Goal: Task Accomplishment & Management: Manage account settings

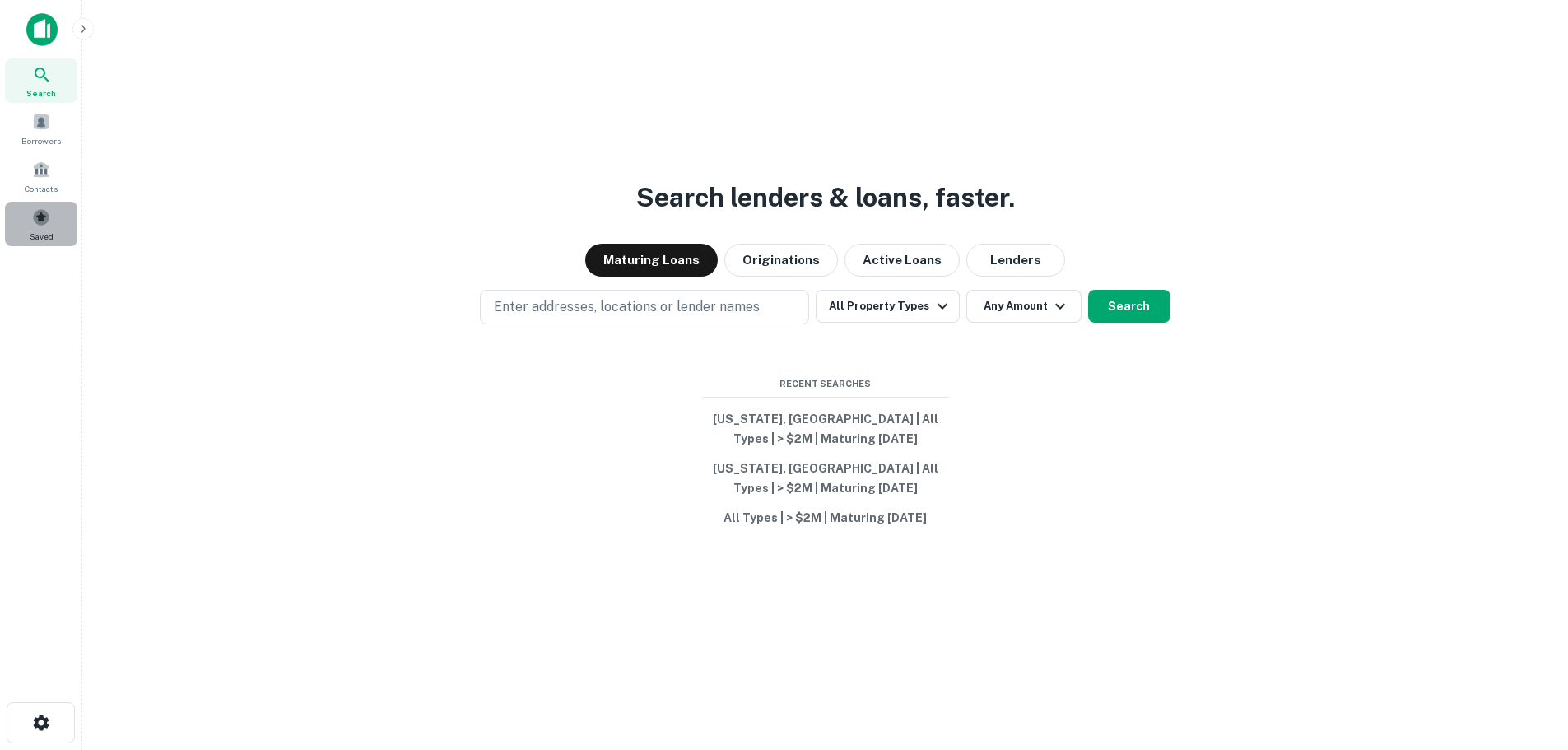
click at [37, 222] on span at bounding box center [41, 217] width 19 height 19
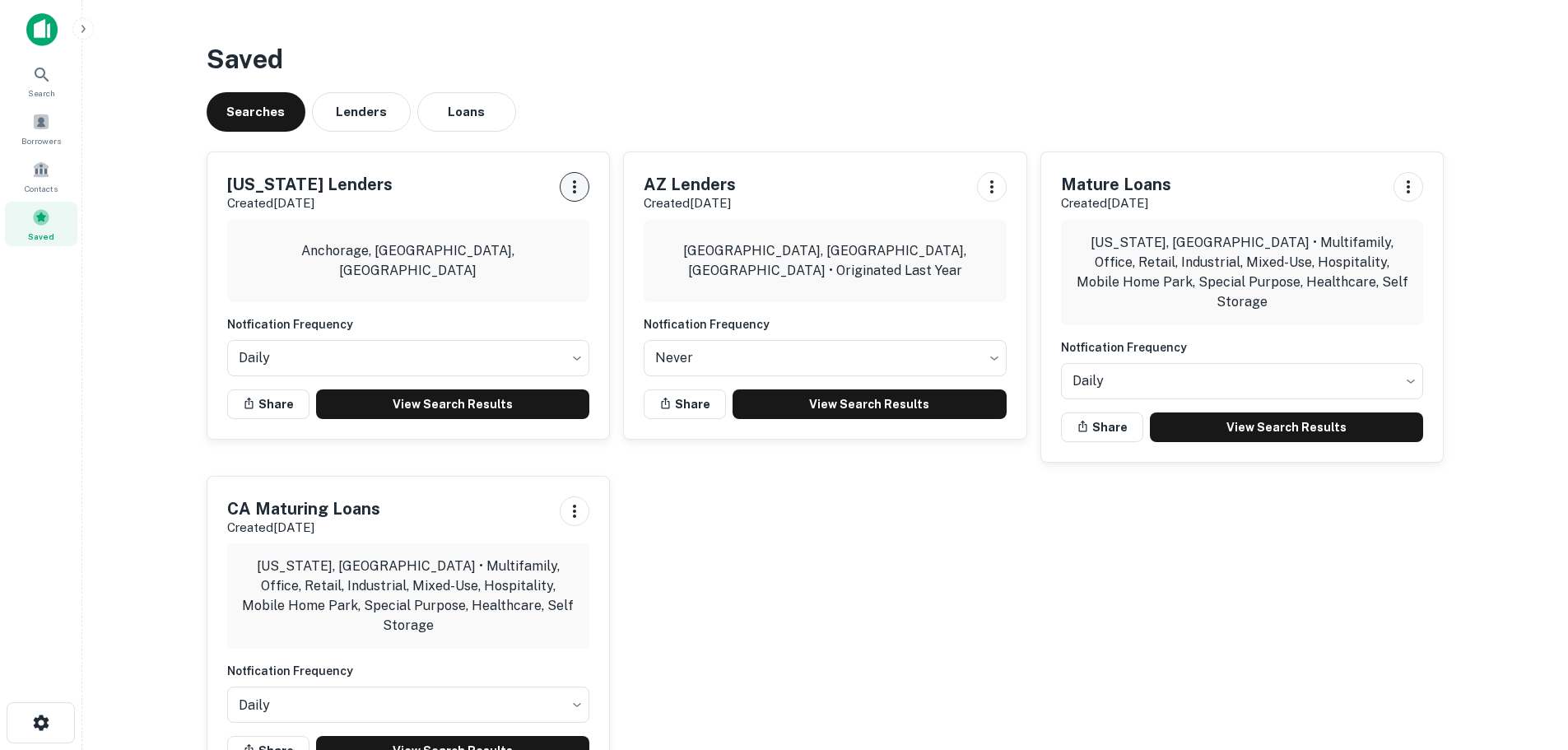
click at [573, 191] on icon "button" at bounding box center [574, 186] width 19 height 19
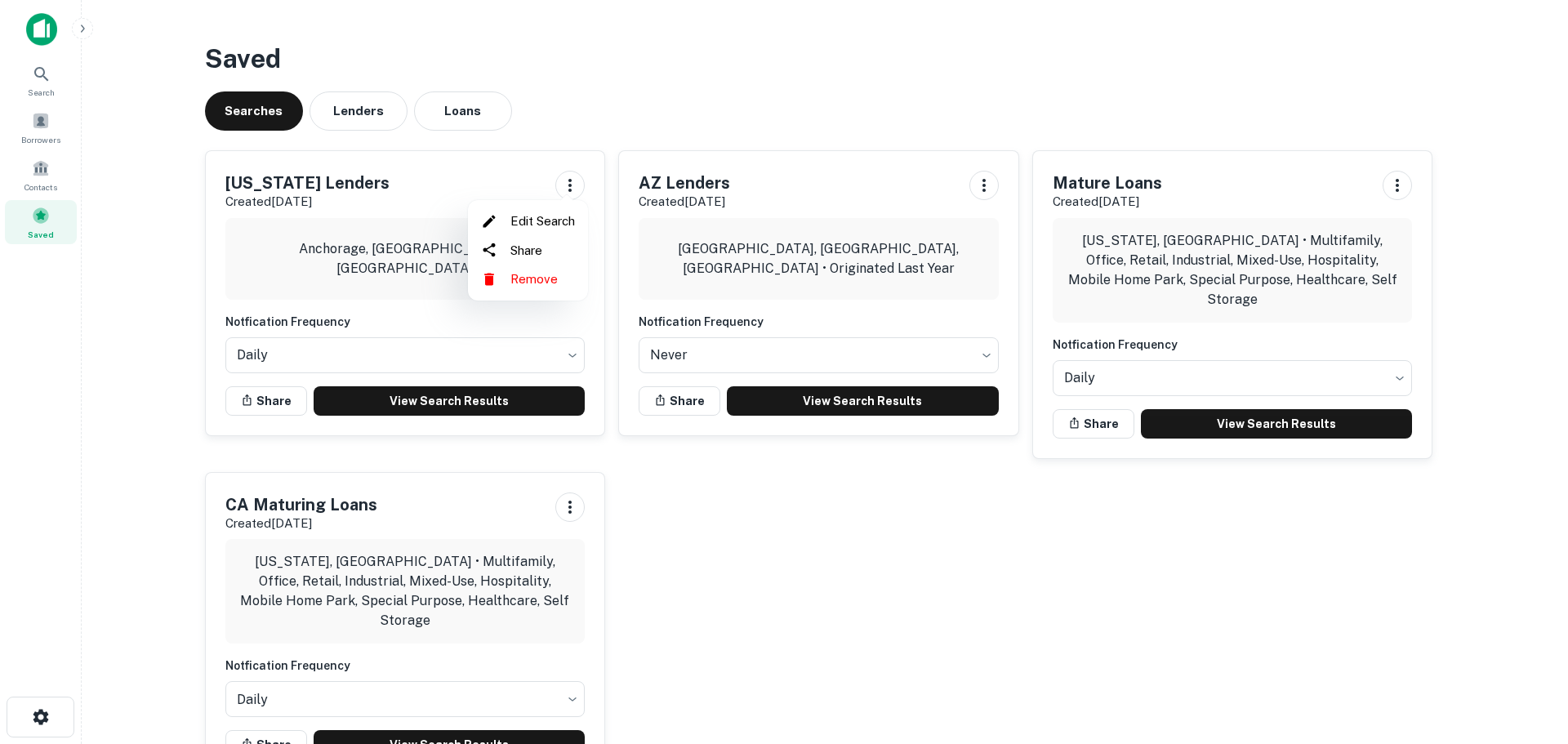
click at [542, 273] on li "Remove" at bounding box center [528, 279] width 107 height 29
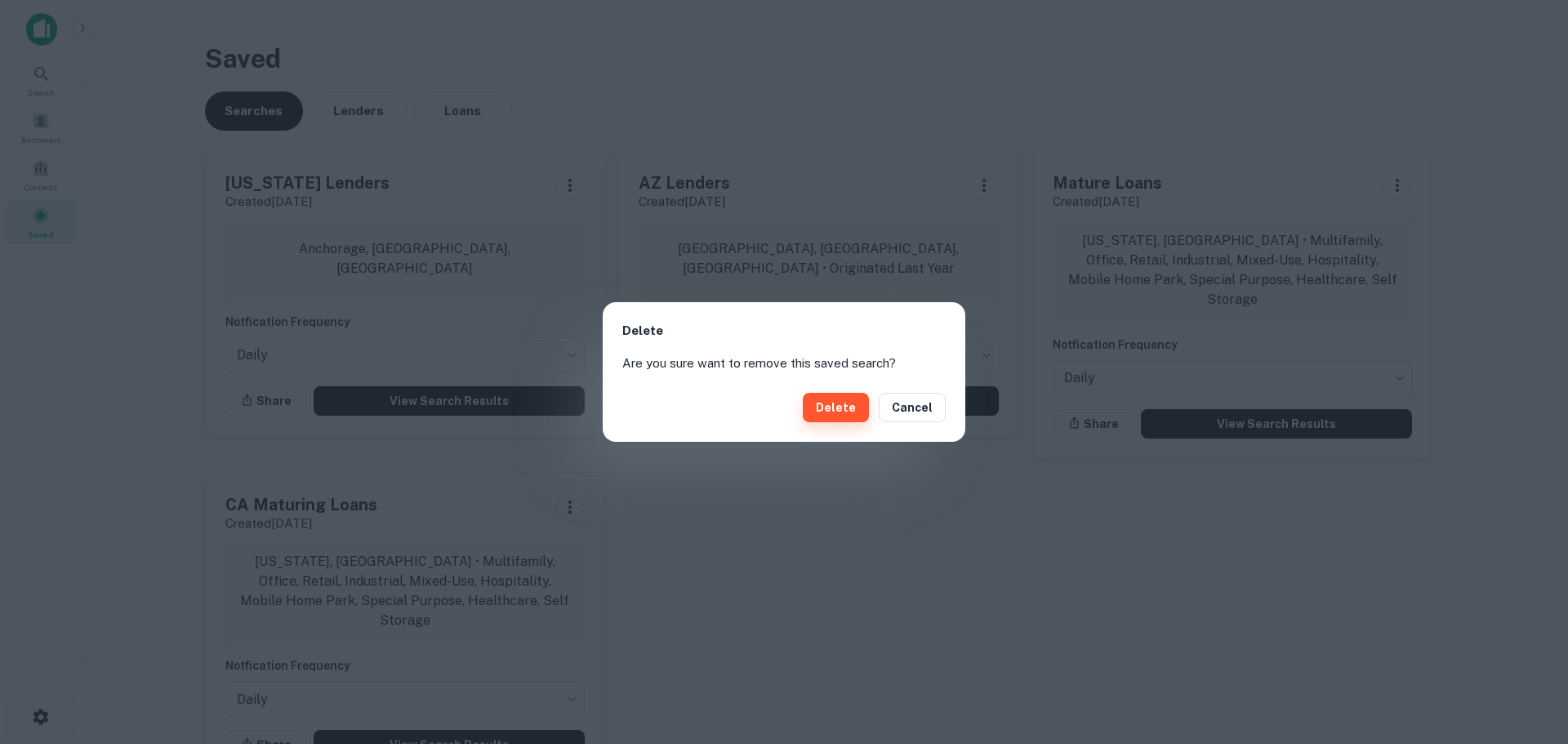
click at [851, 405] on button "Delete" at bounding box center [835, 407] width 66 height 29
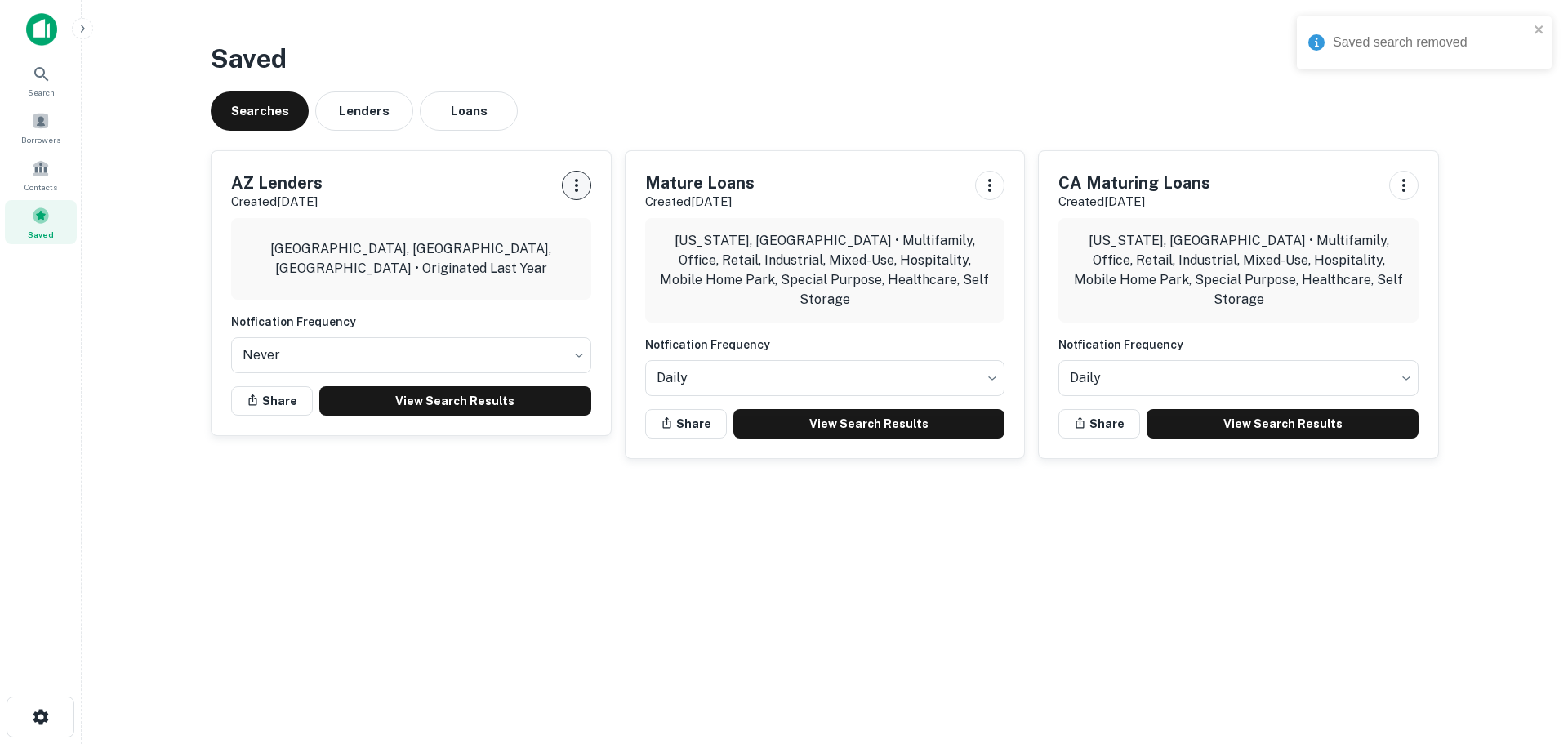
click at [575, 185] on icon "button" at bounding box center [577, 185] width 3 height 13
click at [556, 276] on li "Remove" at bounding box center [534, 279] width 107 height 29
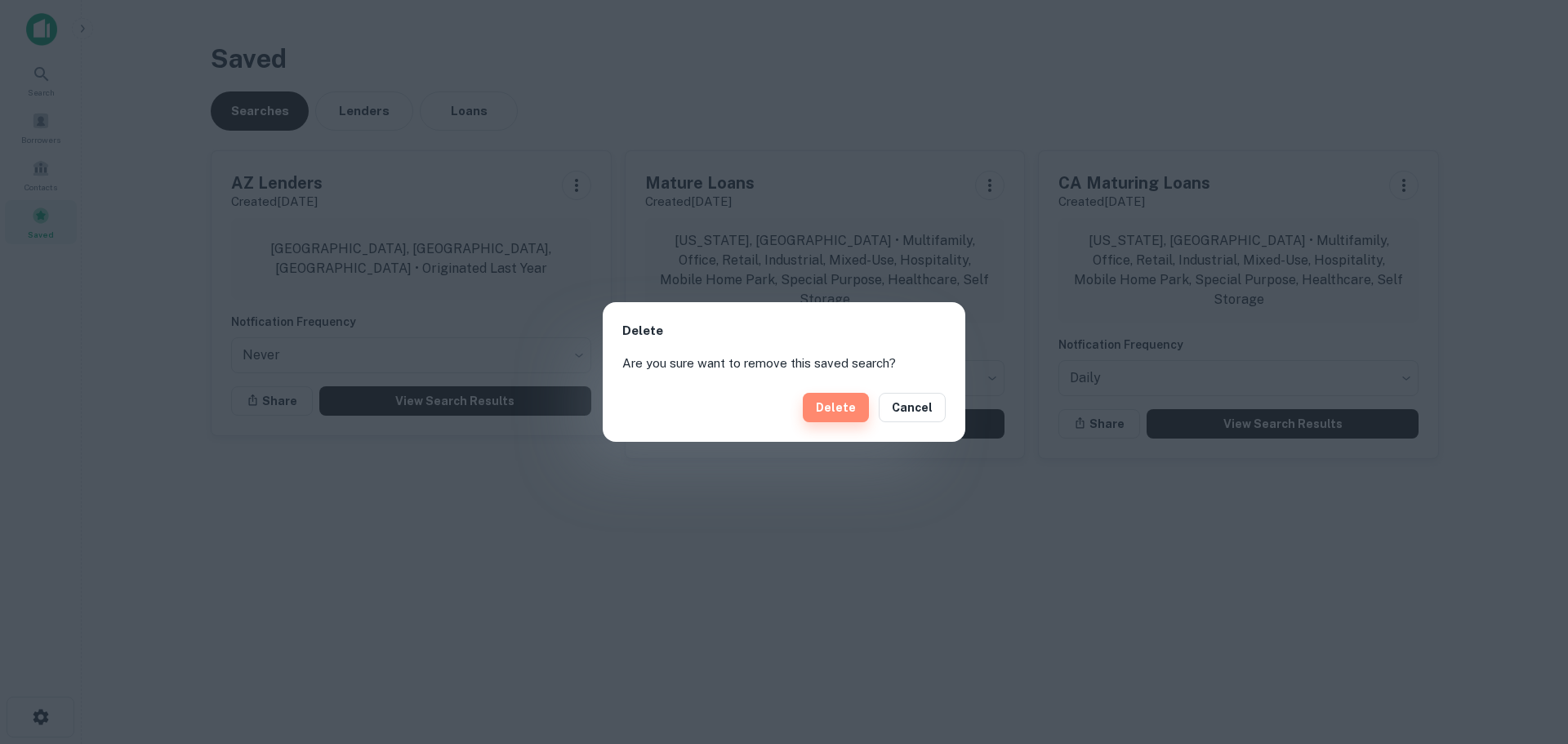
click at [837, 415] on button "Delete" at bounding box center [835, 407] width 66 height 29
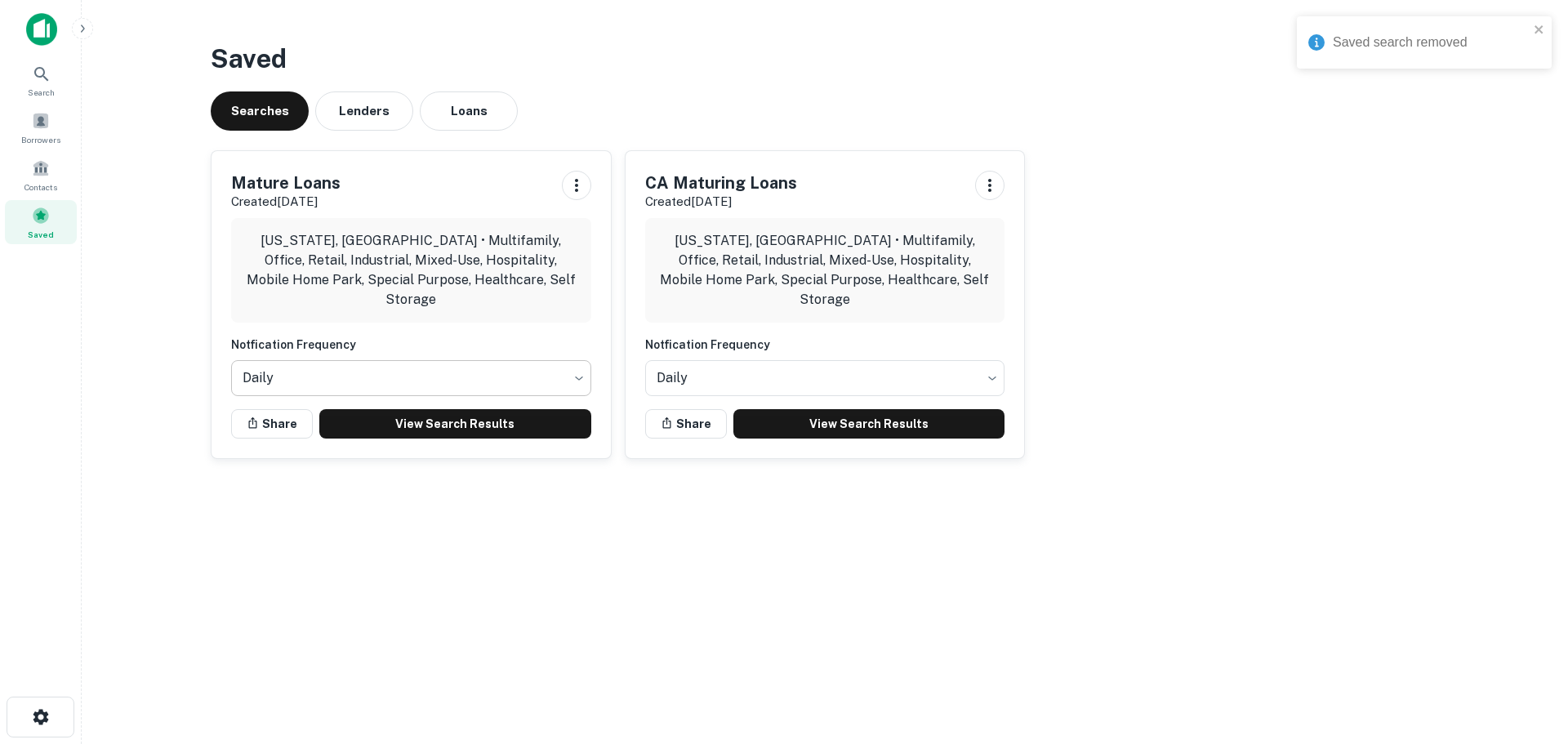
click at [508, 361] on body "Saved search removed Search Borrowers Contacts Saved Saved Searches Lenders Loa…" at bounding box center [784, 372] width 1568 height 744
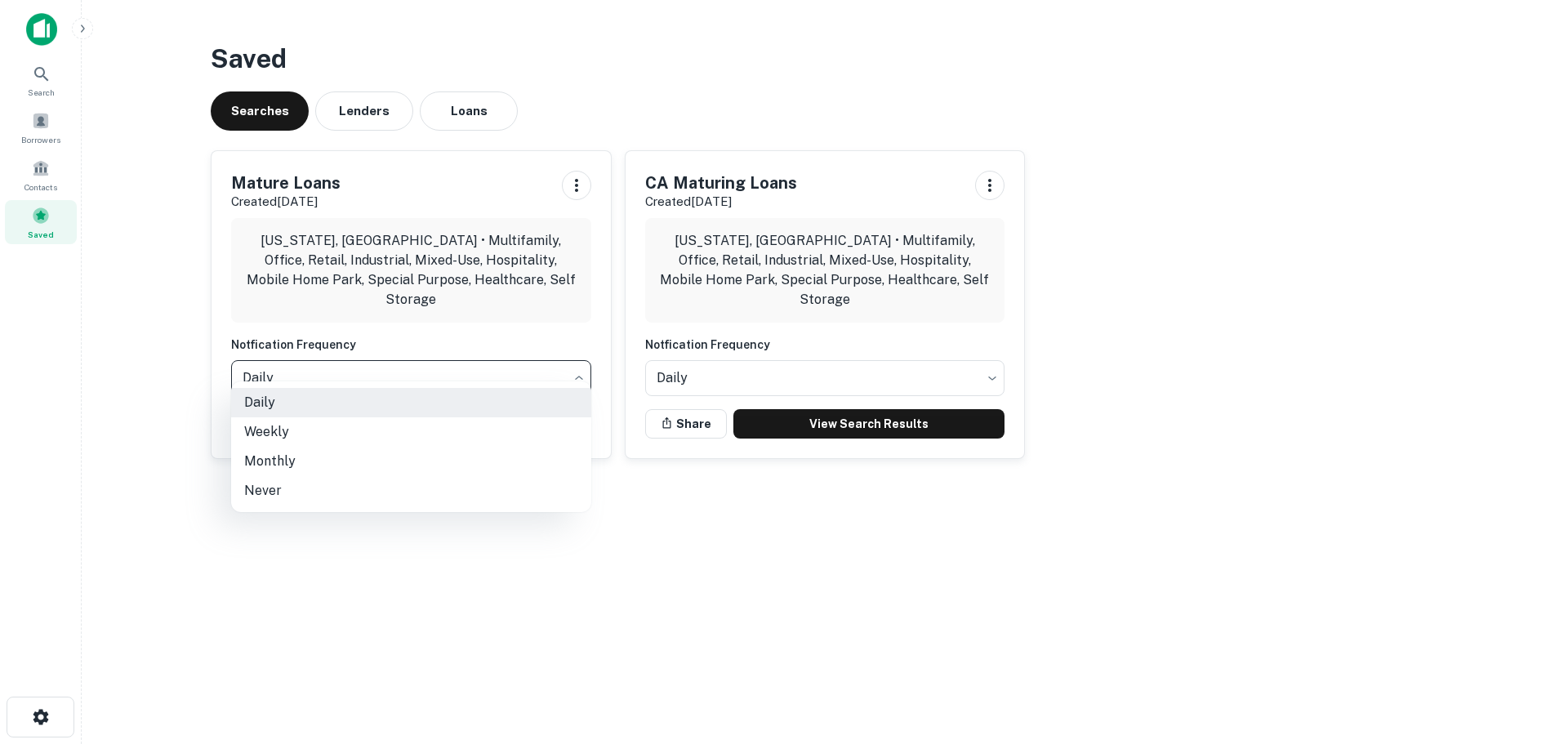
click at [508, 314] on div at bounding box center [784, 372] width 1568 height 744
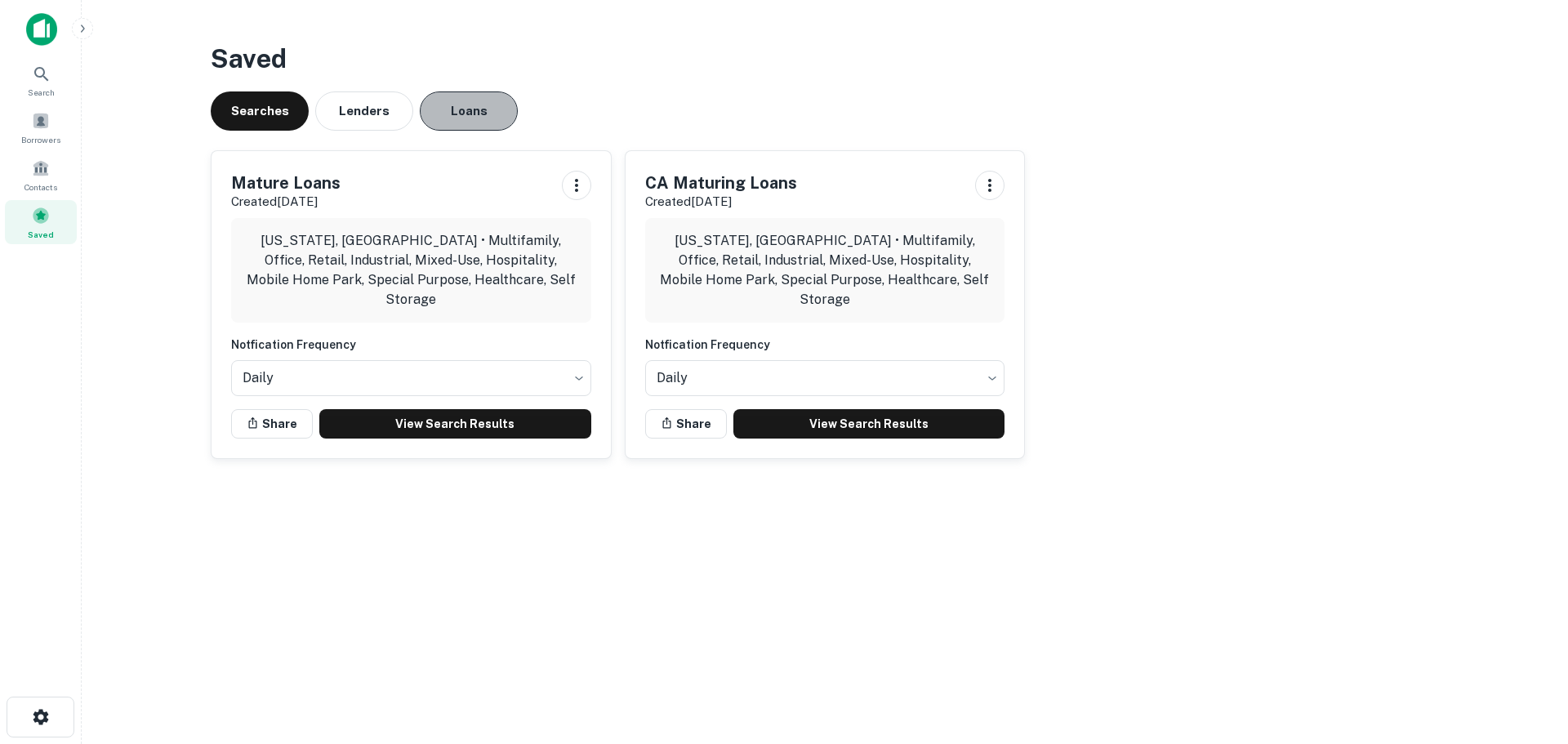
click at [473, 117] on button "Loans" at bounding box center [468, 111] width 98 height 39
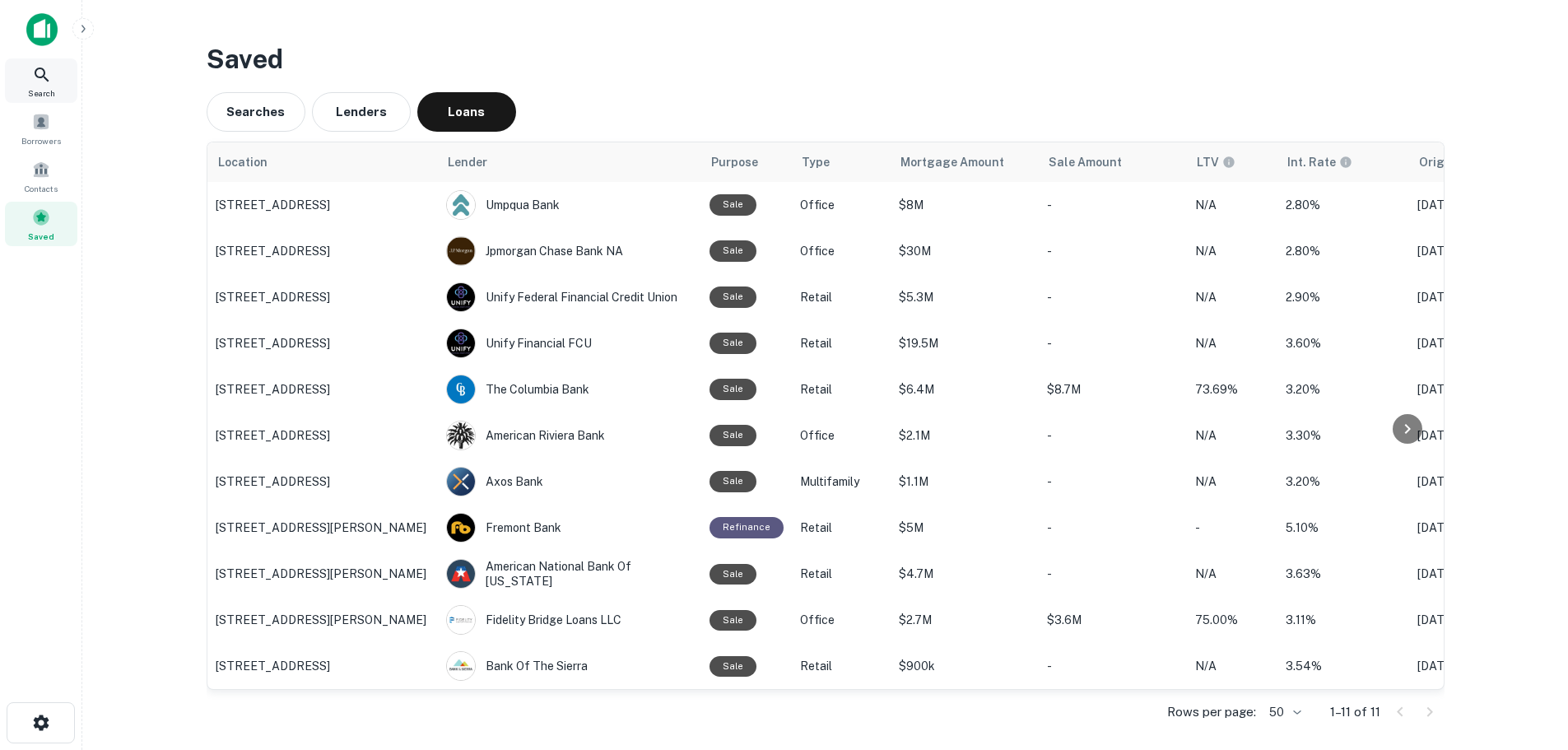
click at [27, 77] on div "Search" at bounding box center [41, 80] width 72 height 45
